Goal: Task Accomplishment & Management: Manage account settings

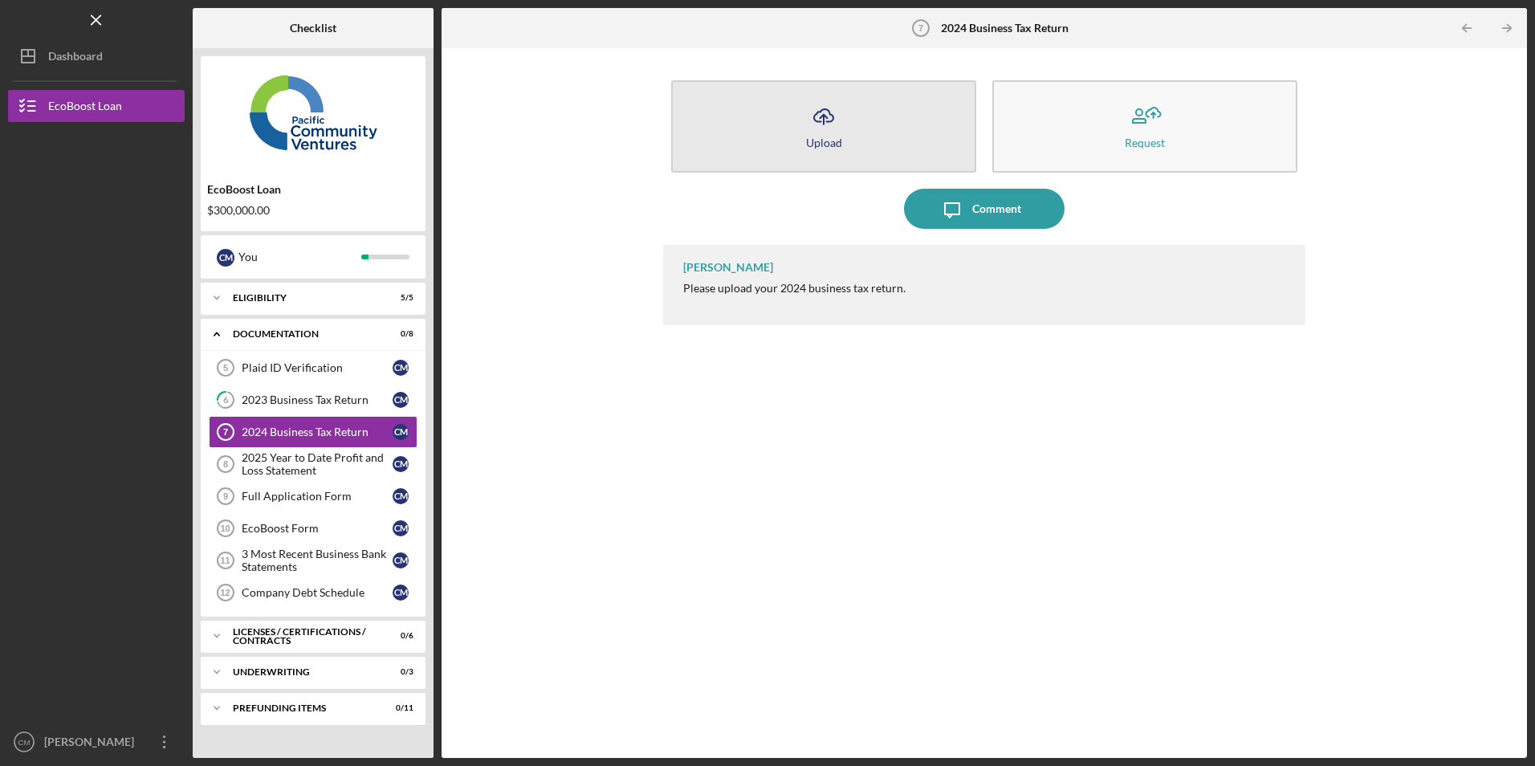
click at [775, 139] on button "Icon/Upload Upload" at bounding box center [823, 126] width 305 height 92
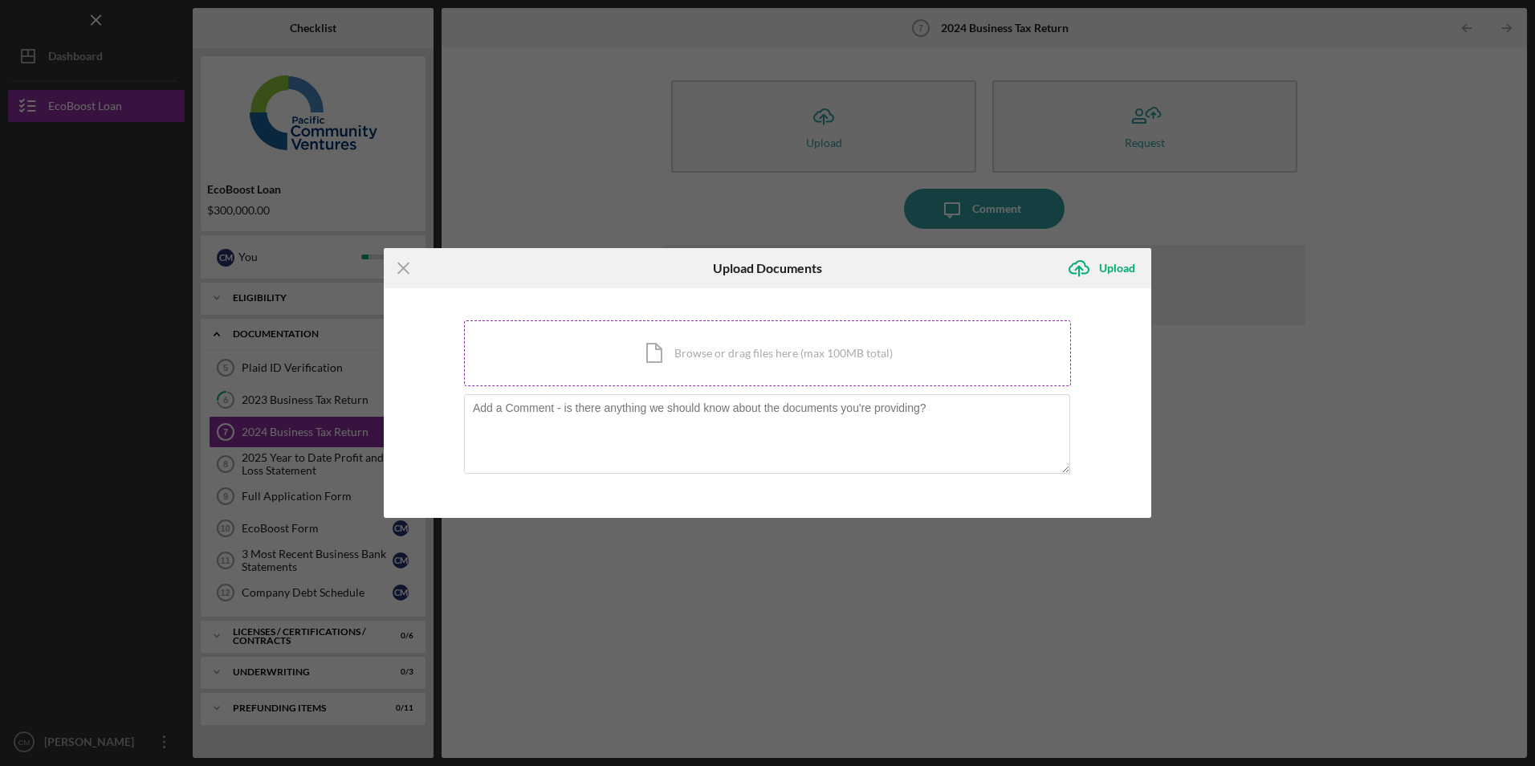
click at [649, 345] on div "Icon/Document Browse or drag files here (max 100MB total) Tap to choose files o…" at bounding box center [767, 353] width 607 height 66
click at [401, 264] on icon "Icon/Menu Close" at bounding box center [404, 268] width 40 height 40
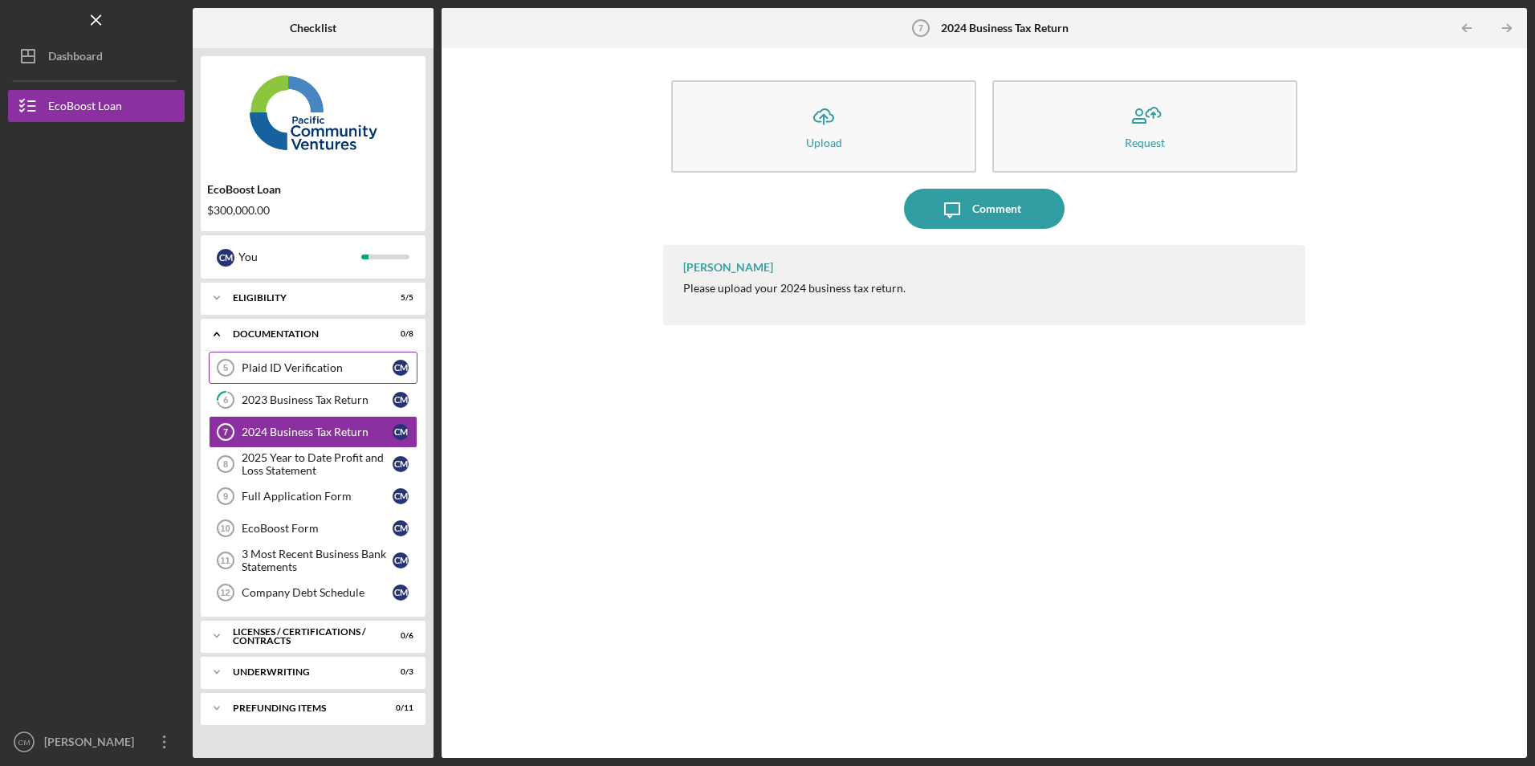
click at [314, 368] on div "Plaid ID Verification" at bounding box center [317, 367] width 151 height 13
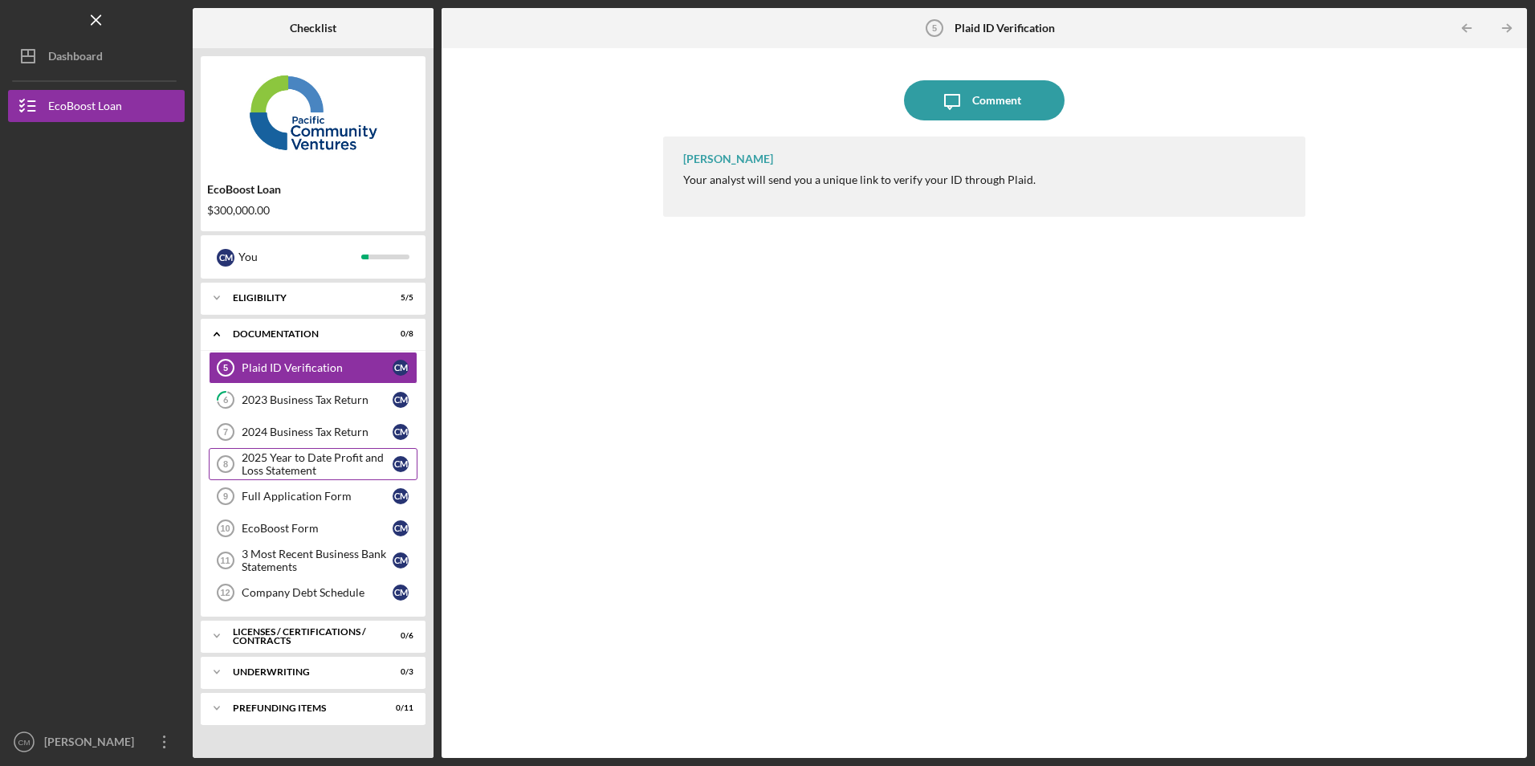
click at [295, 469] on div "2025 Year to Date Profit and Loss Statement" at bounding box center [317, 464] width 151 height 26
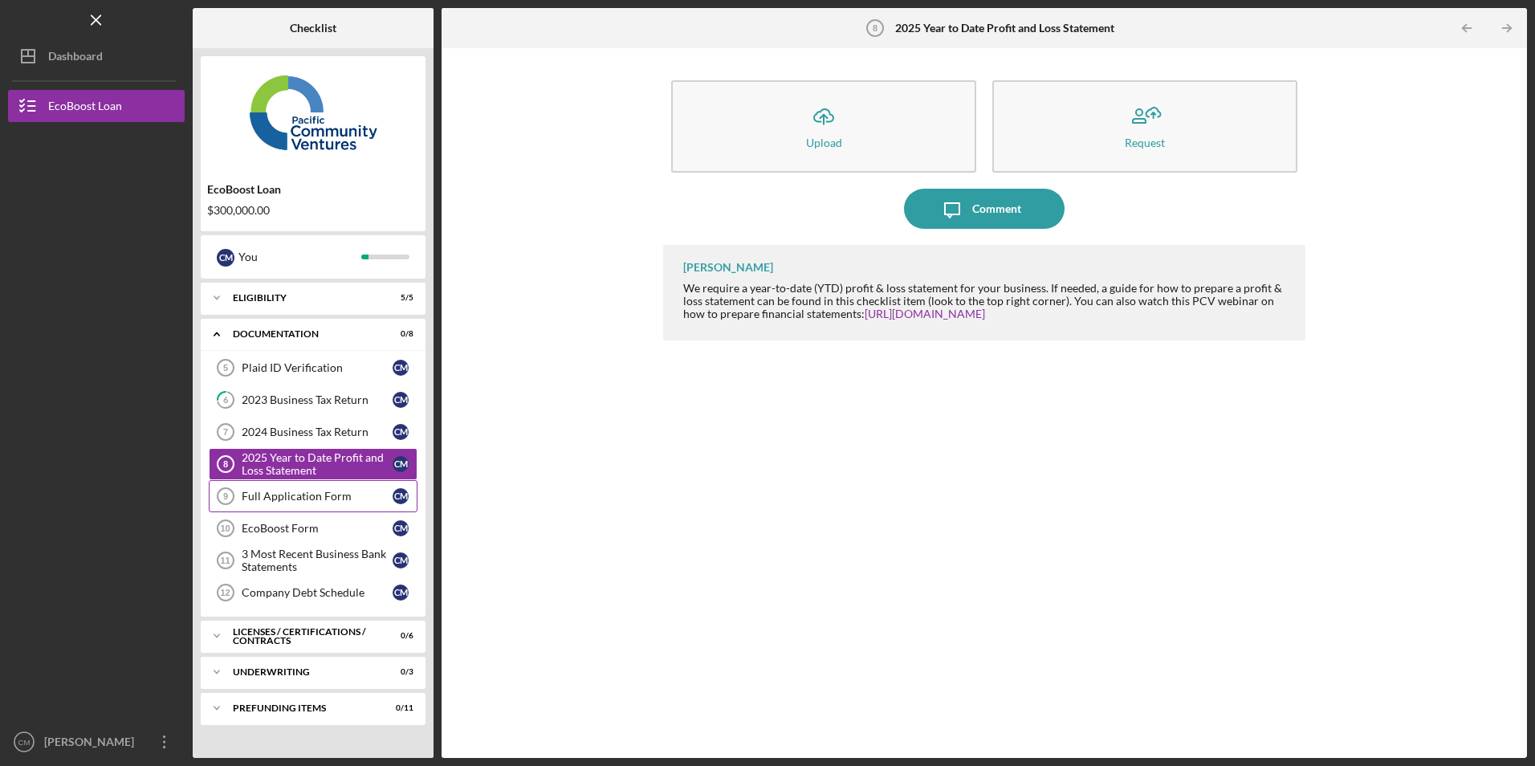
click at [298, 493] on div "Full Application Form" at bounding box center [317, 496] width 151 height 13
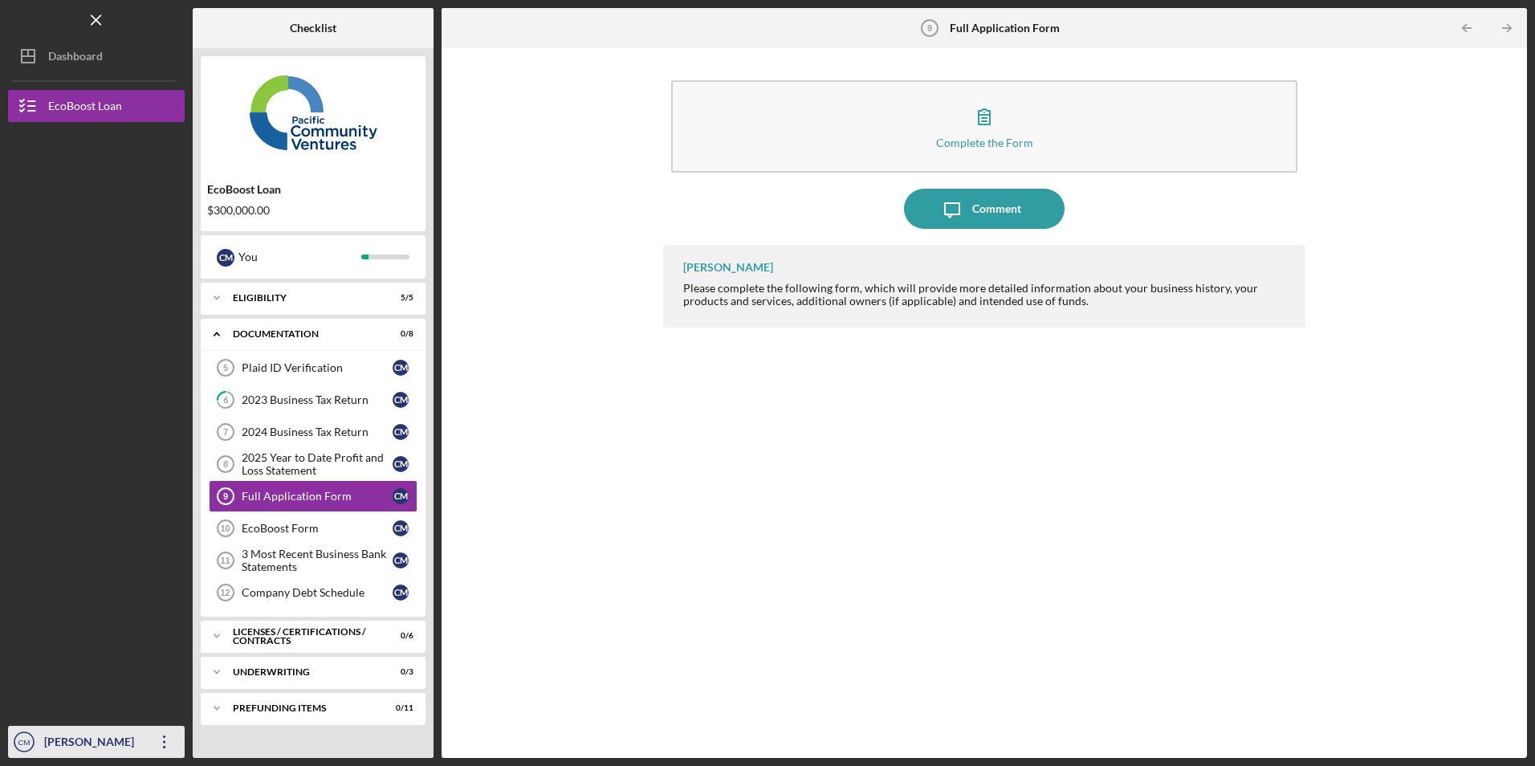
click at [165, 741] on icon "Icon/Overflow" at bounding box center [164, 742] width 40 height 40
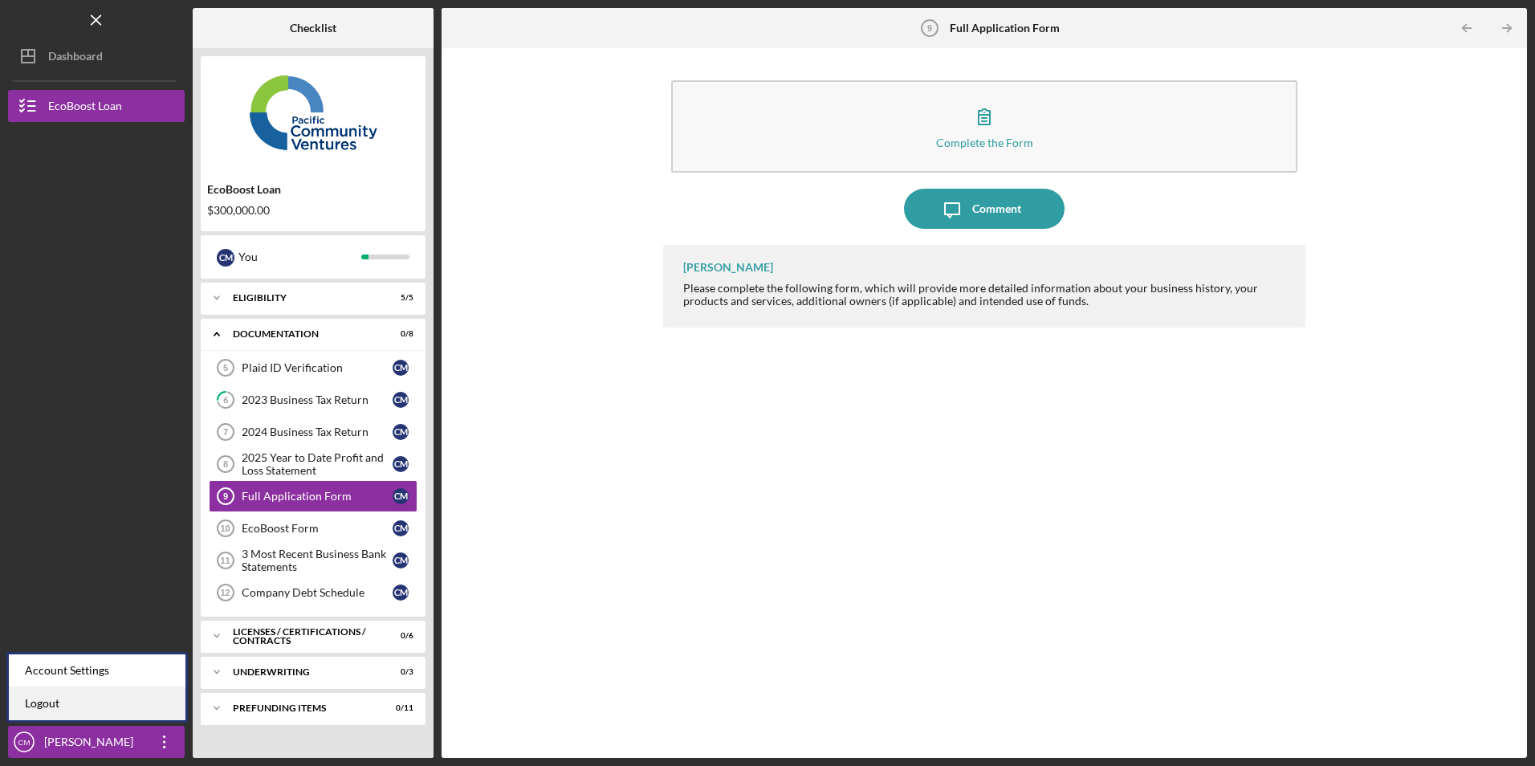
click at [164, 714] on link "Logout" at bounding box center [97, 703] width 177 height 33
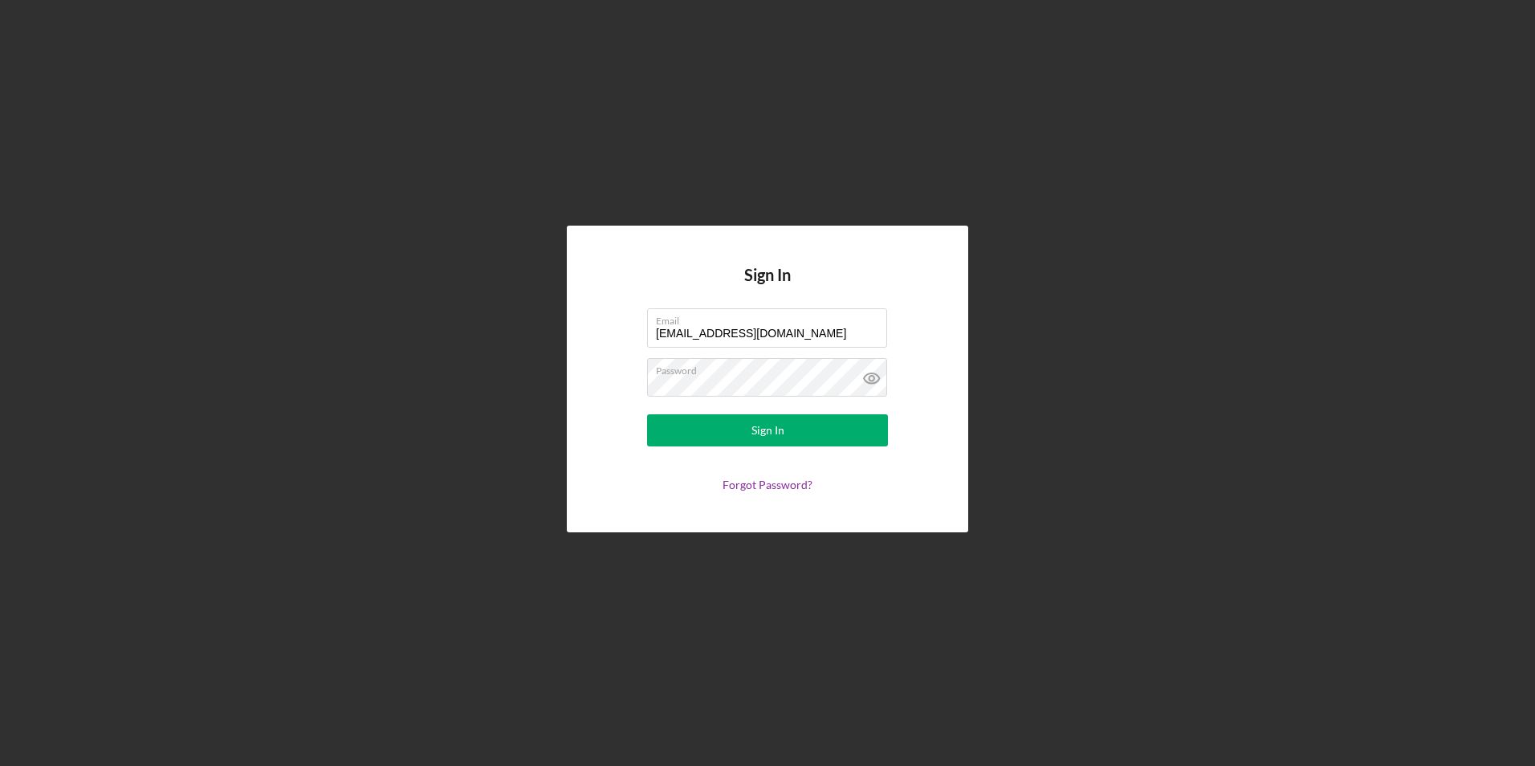
drag, startPoint x: 785, startPoint y: 336, endPoint x: 594, endPoint y: 315, distance: 192.1
click at [594, 315] on div "Sign In Email mitierraairway@gmail.com Password Sign In Forgot Password?" at bounding box center [767, 379] width 401 height 306
type input "marcyluna75@icloud.com"
click at [683, 433] on button "Sign In" at bounding box center [767, 430] width 241 height 32
